Goal: Task Accomplishment & Management: Complete application form

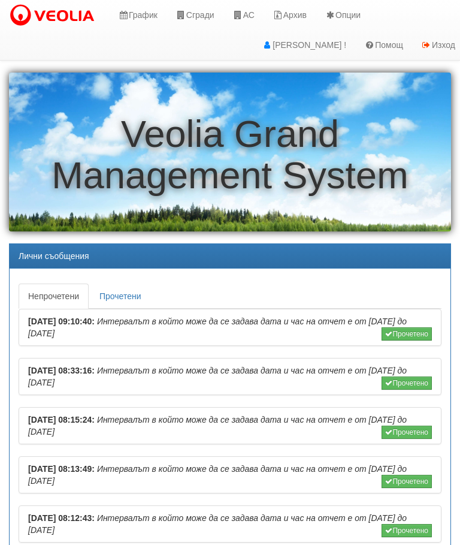
click at [250, 14] on link "АС" at bounding box center [244, 15] width 40 height 30
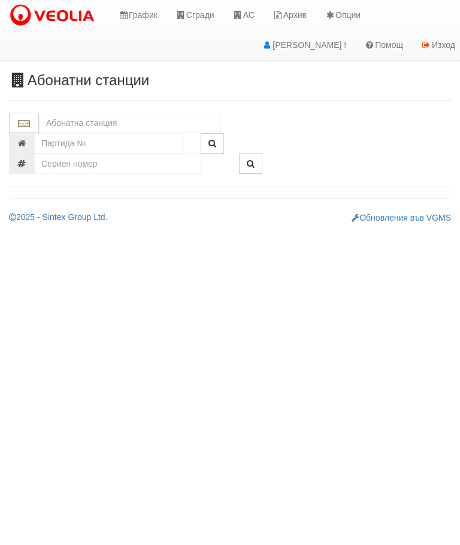
click at [110, 116] on input "text" at bounding box center [130, 123] width 182 height 20
click at [134, 137] on div "120/1 - Младост - "ВЕОЛИЯ"" at bounding box center [130, 142] width 179 height 14
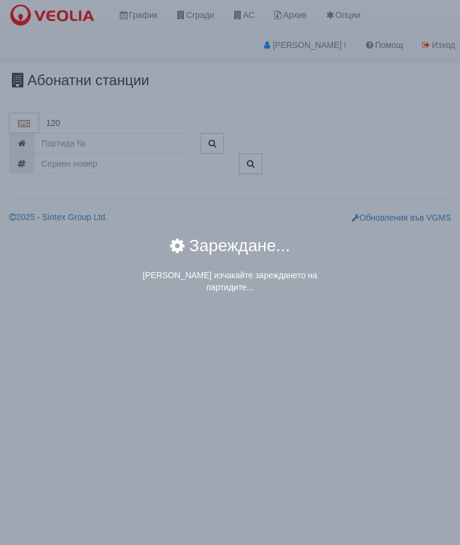
type input "120/1 - Младост - "ВЕОЛИЯ""
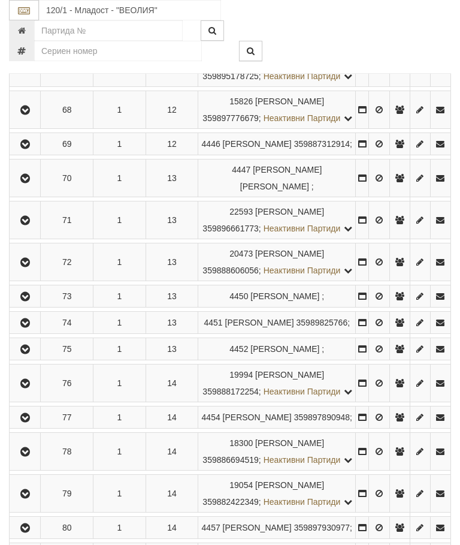
scroll to position [2840, 0]
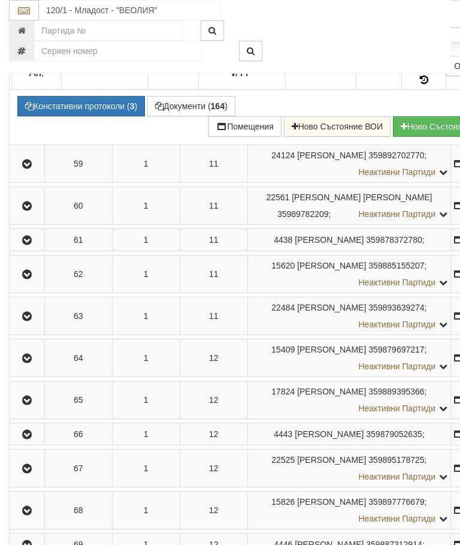
scroll to position [2456, 0]
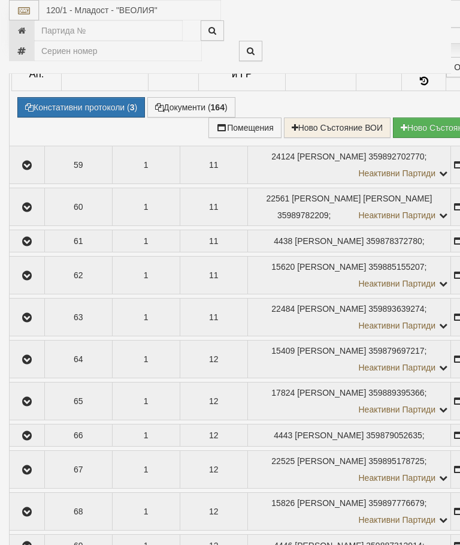
select select "10"
select select "1"
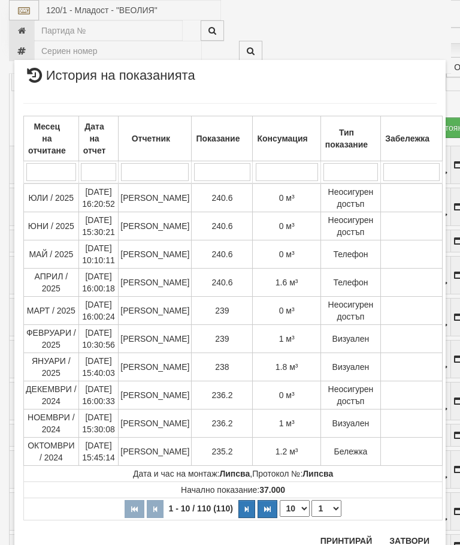
scroll to position [1553, 0]
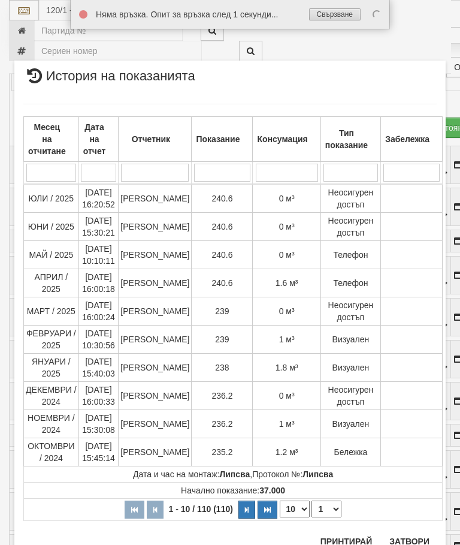
click at [407, 538] on button "Затвори" at bounding box center [409, 541] width 55 height 19
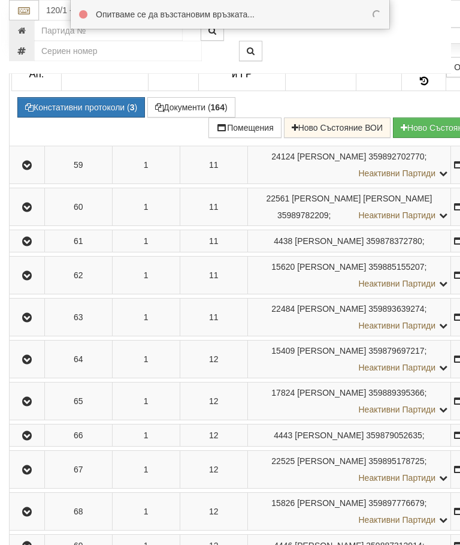
click at [180, 117] on button "Документи ( 164 )" at bounding box center [191, 107] width 88 height 20
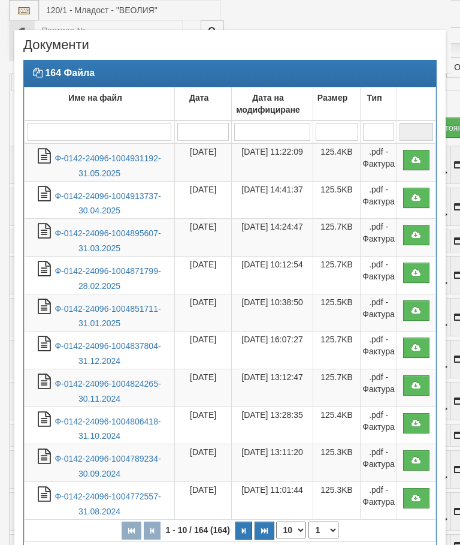
select select "10"
select select "1"
click at [117, 159] on link "Ф-0142-24096-1004931192-31.05.2025" at bounding box center [108, 165] width 106 height 25
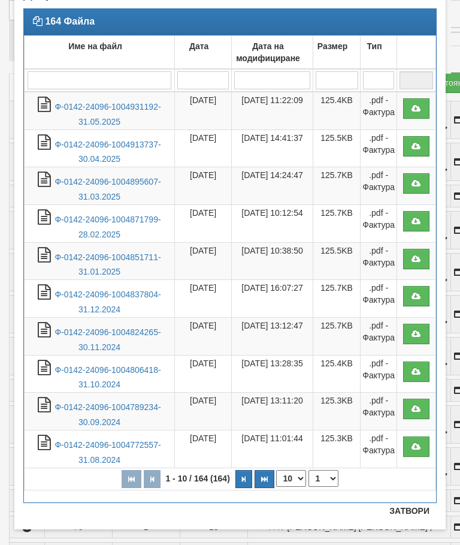
scroll to position [54, 0]
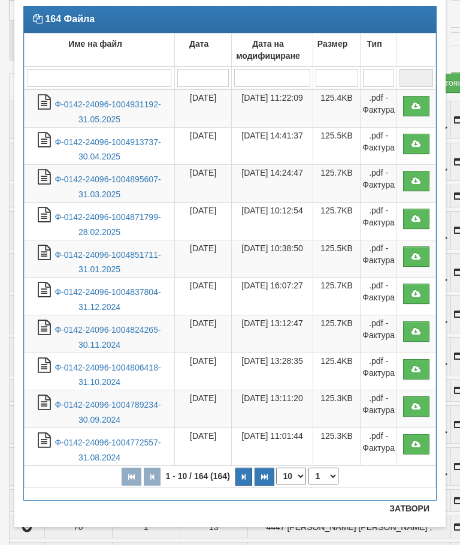
click at [122, 218] on link "Ф-0142-24096-1004871799-28.02.2025" at bounding box center [108, 224] width 106 height 25
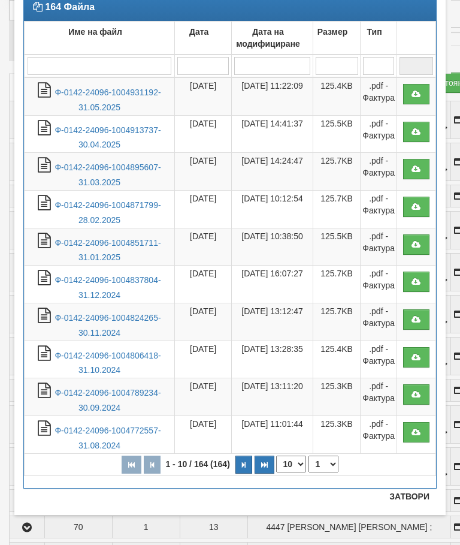
scroll to position [66, 0]
click at [407, 494] on button "Затвори" at bounding box center [409, 496] width 55 height 19
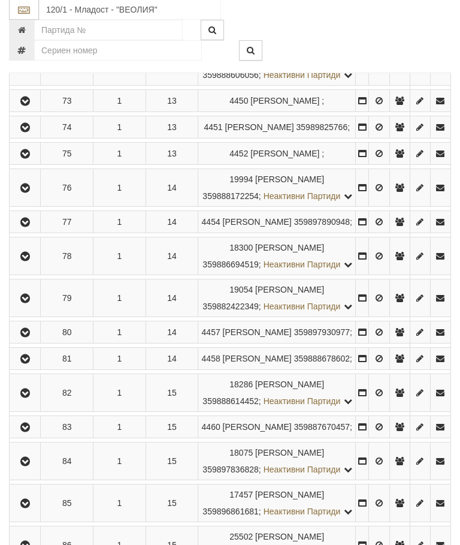
scroll to position [2897, 0]
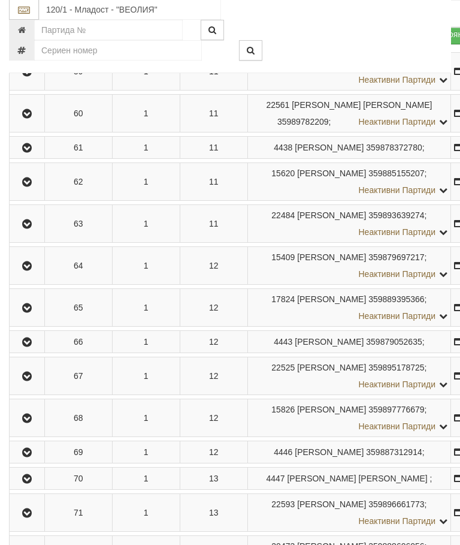
click at [147, 25] on button "Документи ( 164 )" at bounding box center [191, 14] width 88 height 20
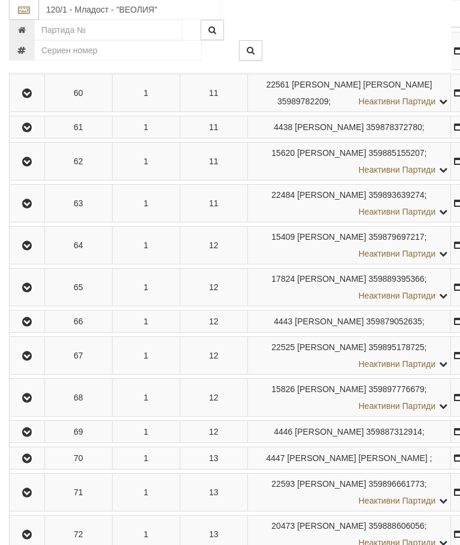
scroll to position [2550, 0]
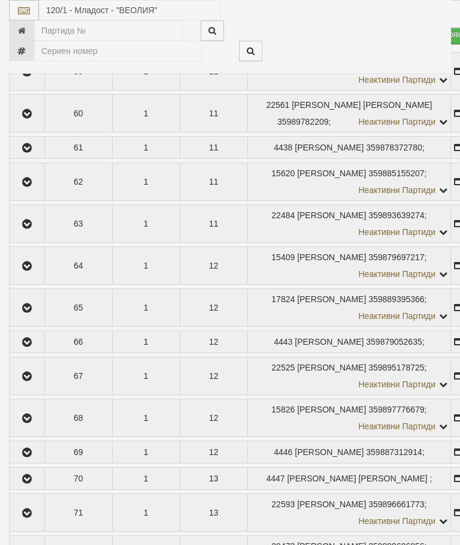
select select "10"
select select "1"
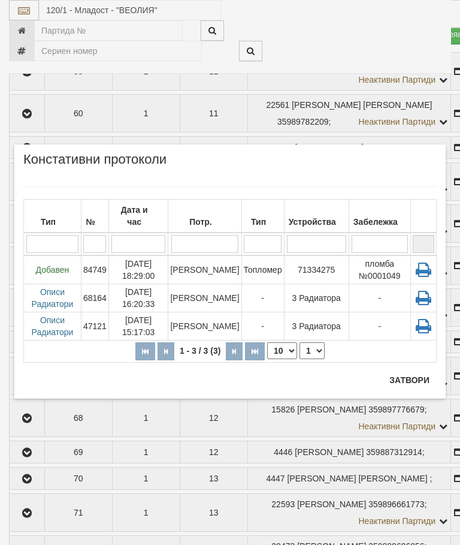
click at [405, 374] on button "Затвори" at bounding box center [409, 379] width 55 height 19
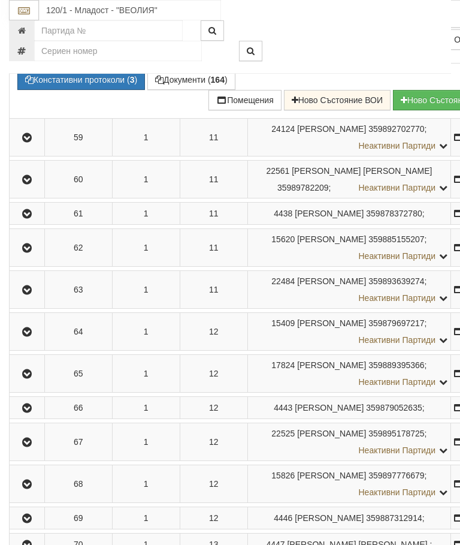
scroll to position [2477, 0]
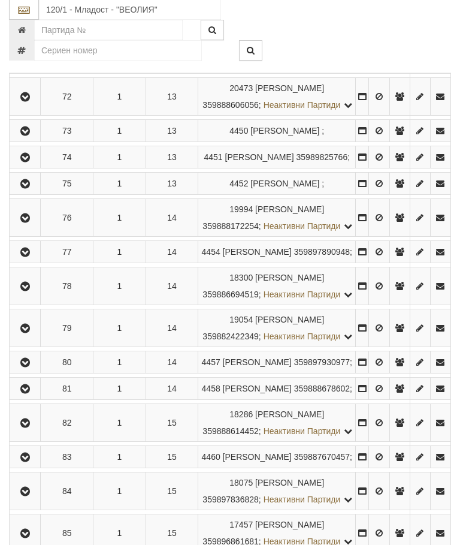
scroll to position [2865, 0]
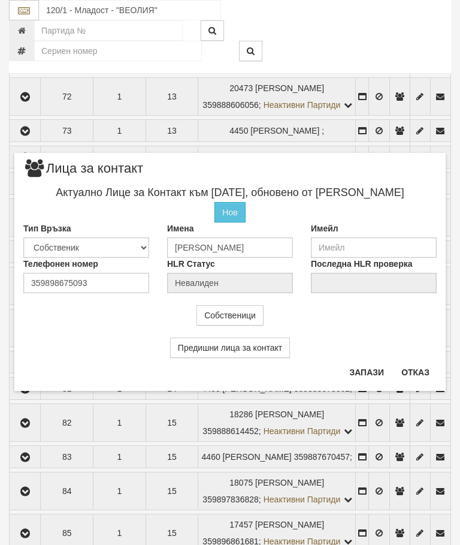
click at [416, 372] on button "Отказ" at bounding box center [415, 372] width 43 height 19
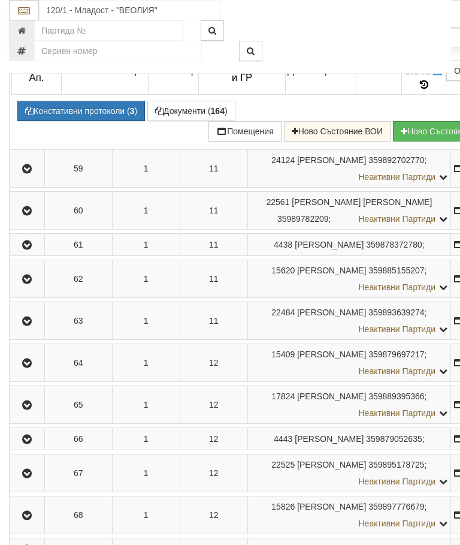
scroll to position [2445, 0]
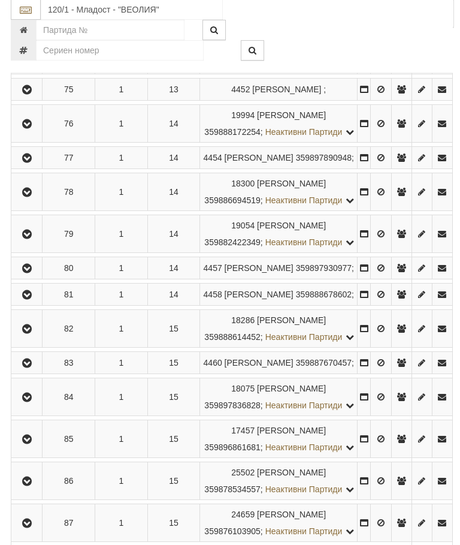
scroll to position [2965, 0]
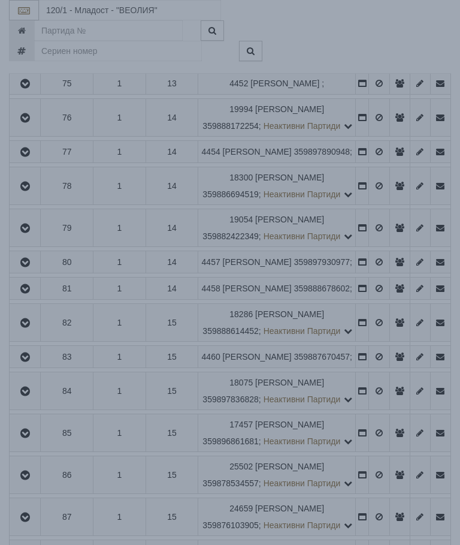
click at [382, 355] on div "× Зареждане... Данните за апартамента се зареждат. Моля изчакайте..." at bounding box center [230, 272] width 460 height 545
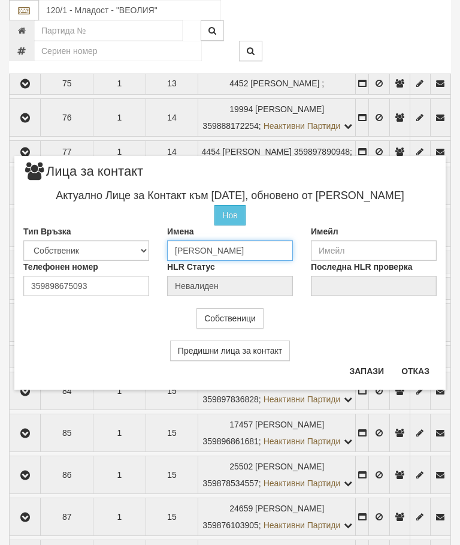
click at [292, 249] on input "[PERSON_NAME]" at bounding box center [230, 250] width 126 height 20
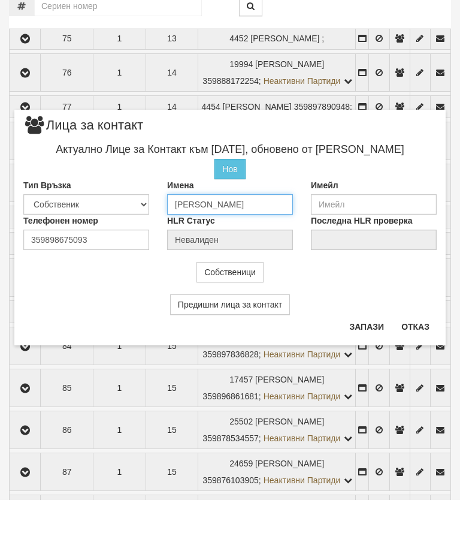
type input "Хри"
type input "Вероника"
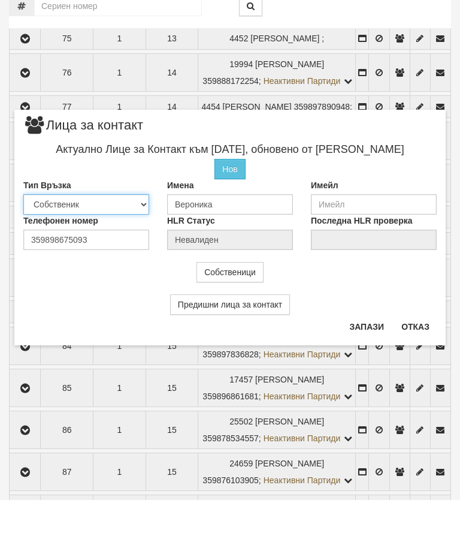
click at [95, 239] on select "Собственик [PERSON_NAME] Съсед Приятел" at bounding box center [86, 249] width 126 height 20
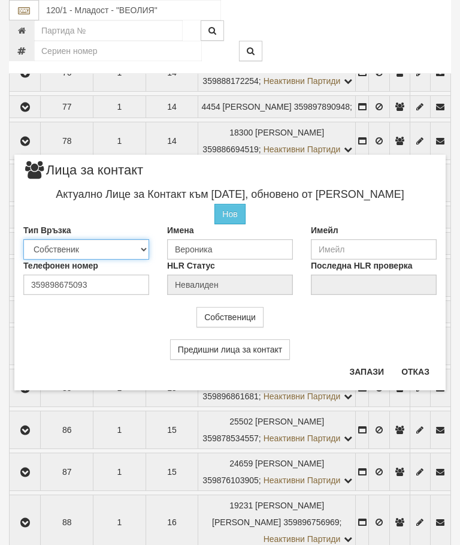
select select "2"
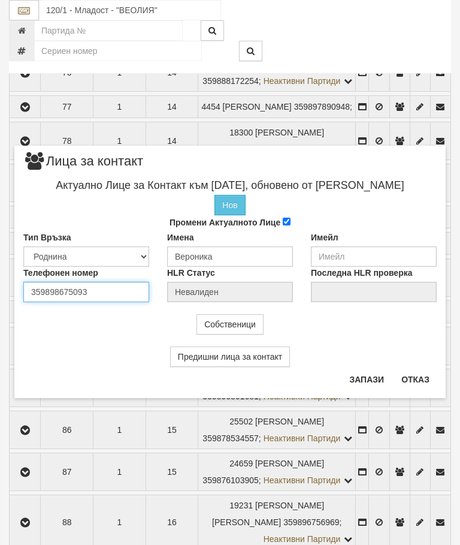
click at [109, 288] on div "Телефонен номер 359898675093" at bounding box center [86, 284] width 144 height 35
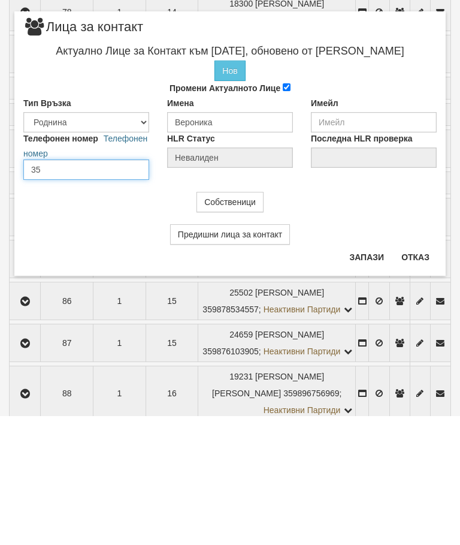
type input "3"
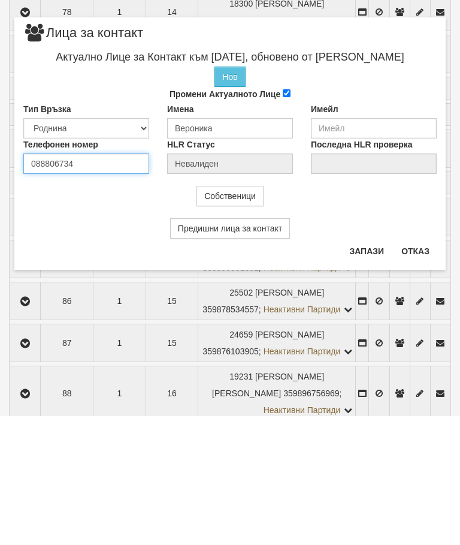
type input "0888067342"
click at [365, 370] on button "Запази" at bounding box center [366, 379] width 49 height 19
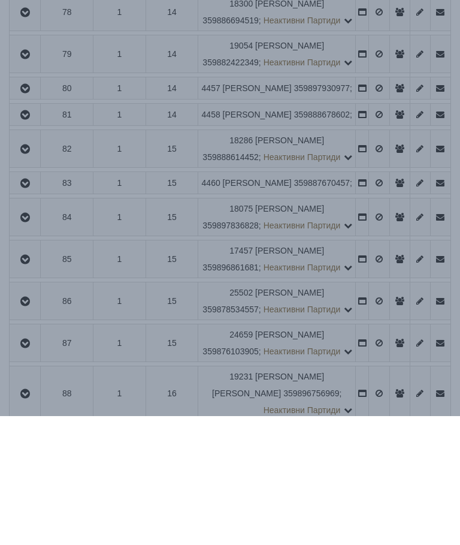
scroll to position [3139, 0]
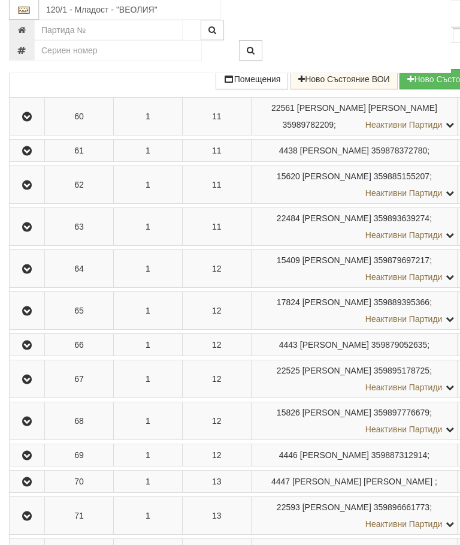
scroll to position [2612, 0]
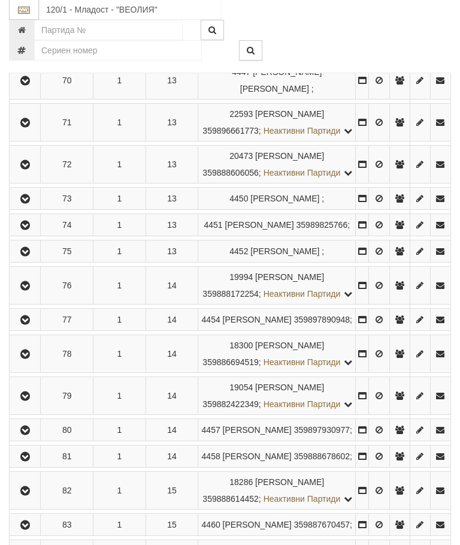
scroll to position [2797, 0]
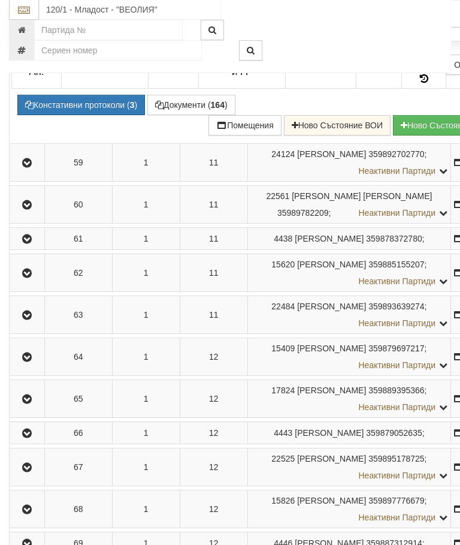
scroll to position [2459, 0]
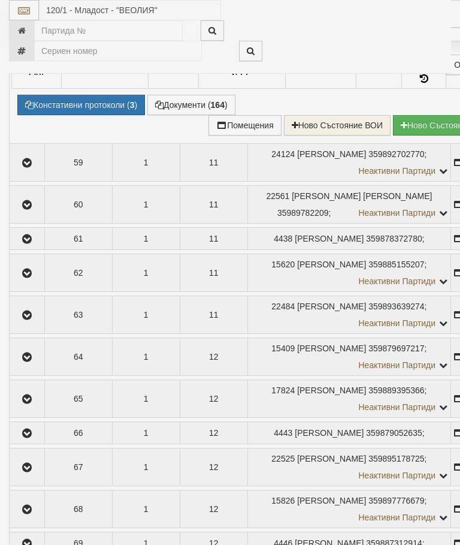
select select "10"
select select "1"
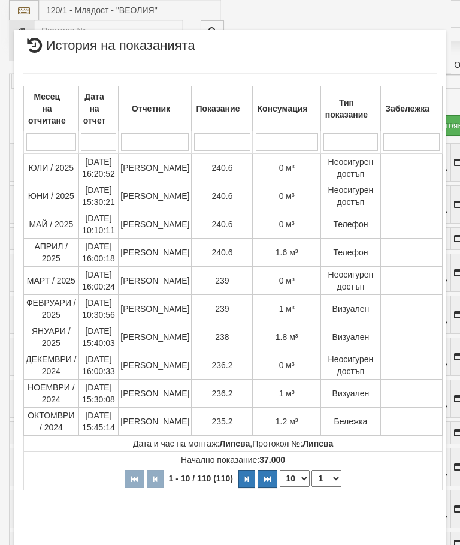
scroll to position [71, 0]
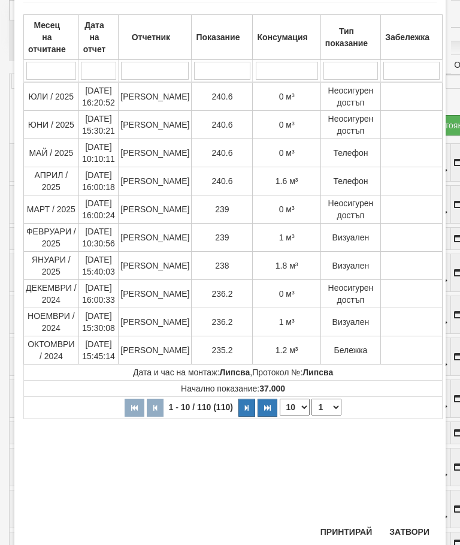
click at [407, 535] on button "Затвори" at bounding box center [409, 531] width 55 height 19
